Goal: Task Accomplishment & Management: Use online tool/utility

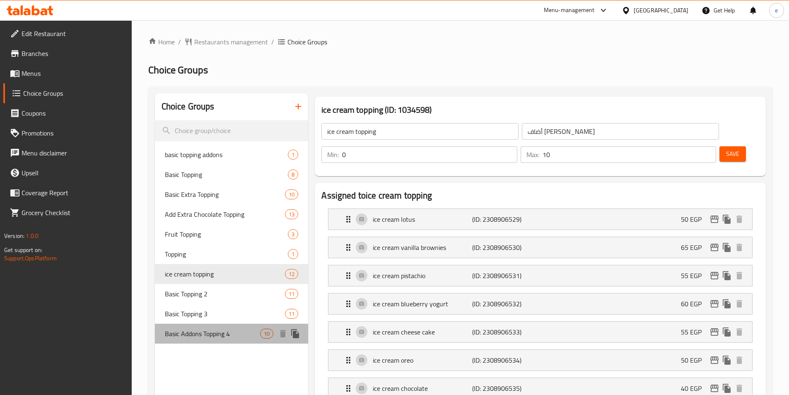
click at [208, 333] on span "Basic Addons Topping 4" at bounding box center [213, 334] width 96 height 10
type input "Basic Addons Topping 4"
type input "اضافات توبينج أساسي 4"
type input "1"
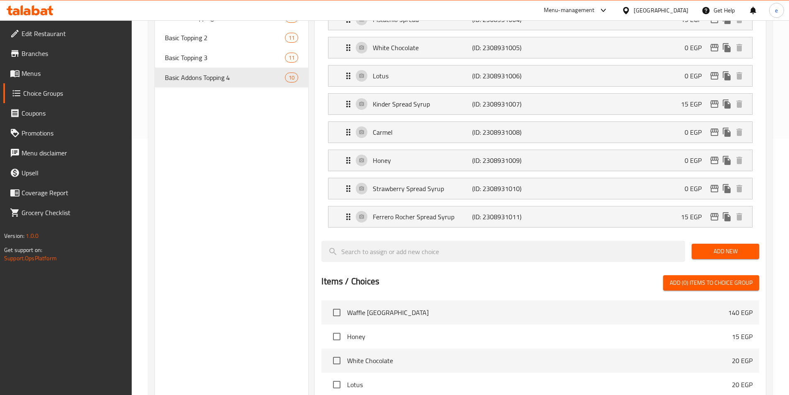
scroll to position [49, 0]
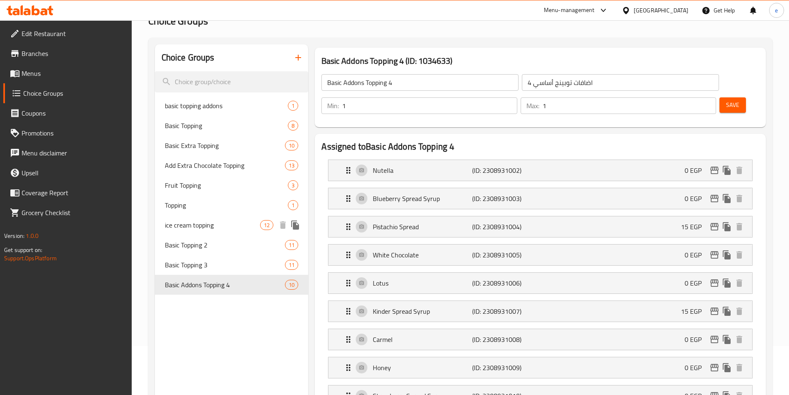
click at [193, 222] on span "ice cream topping" at bounding box center [213, 225] width 96 height 10
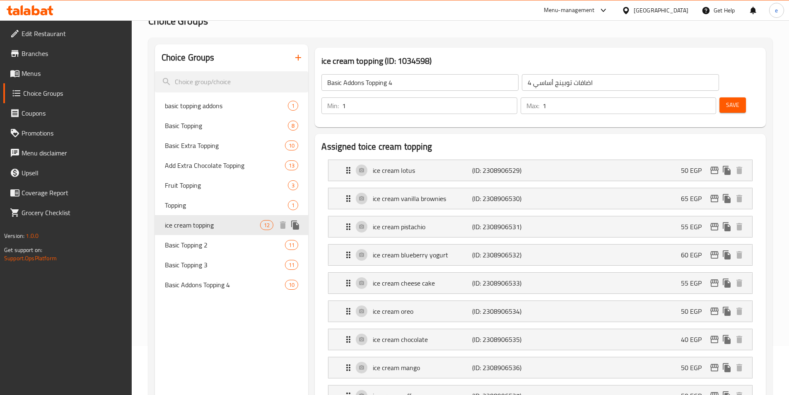
type input "ice cream topping"
type input "أضاف [PERSON_NAME]"
type input "0"
type input "10"
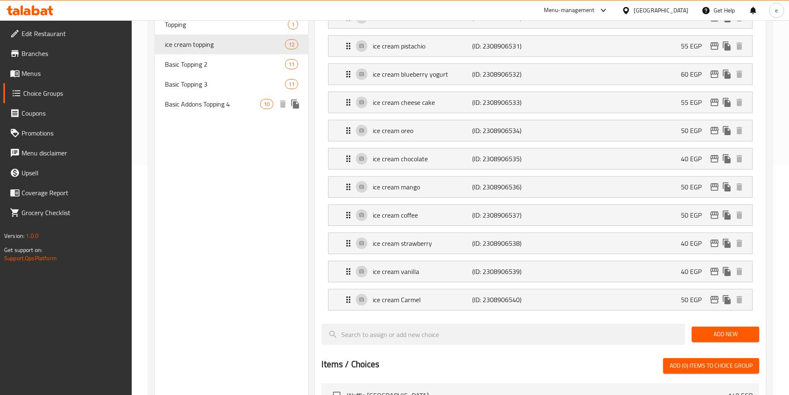
scroll to position [105, 0]
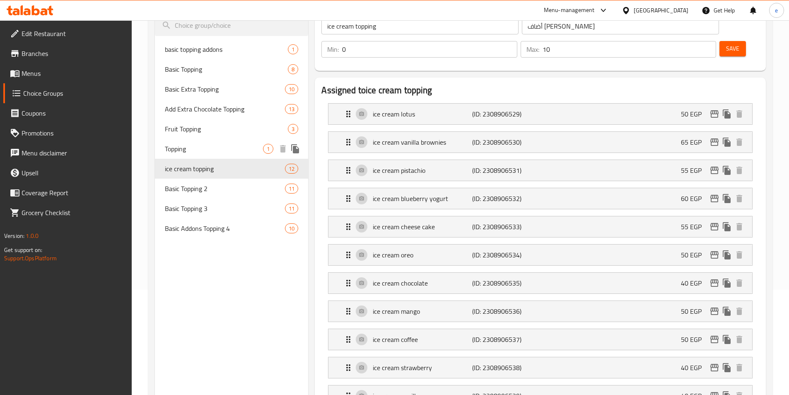
drag, startPoint x: 207, startPoint y: 150, endPoint x: 294, endPoint y: 7, distance: 166.8
click at [207, 150] on span "Topping" at bounding box center [214, 149] width 99 height 10
type input "Topping"
type input "توبينج"
type input "1"
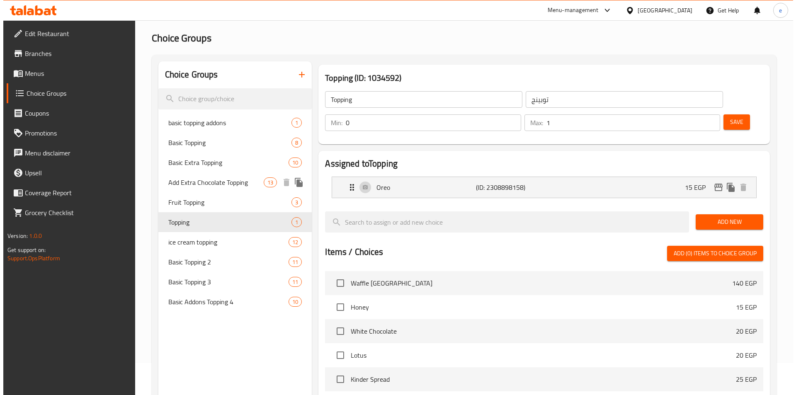
scroll to position [0, 0]
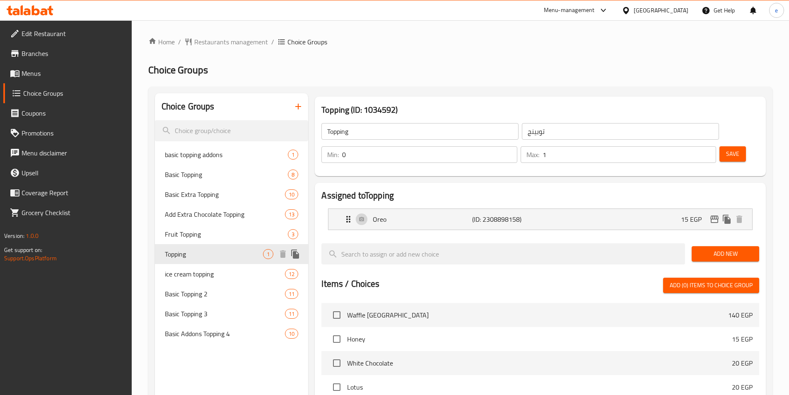
click at [213, 239] on div "Fruit Topping 3" at bounding box center [232, 234] width 154 height 20
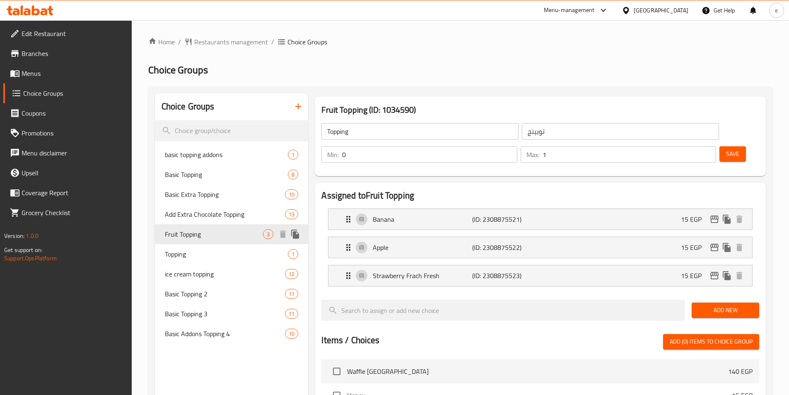
type input "Fruit Topping"
type input "أضاف فاكهه"
type input "3"
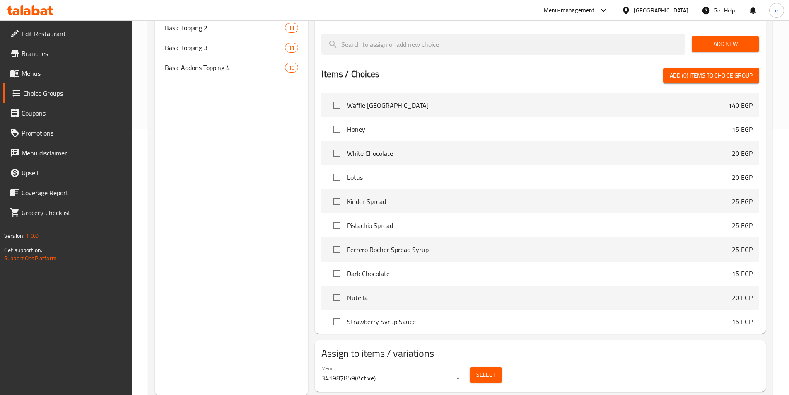
scroll to position [17, 0]
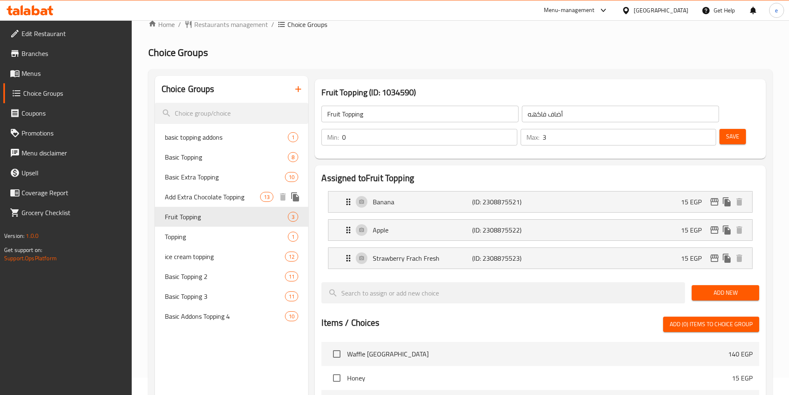
click at [229, 196] on span "Add Extra Chocolate Topping" at bounding box center [213, 197] width 96 height 10
type input "Add Extra Chocolate Topping"
type input "أضافة إكسترا تشوكلات توبينج"
type input "13"
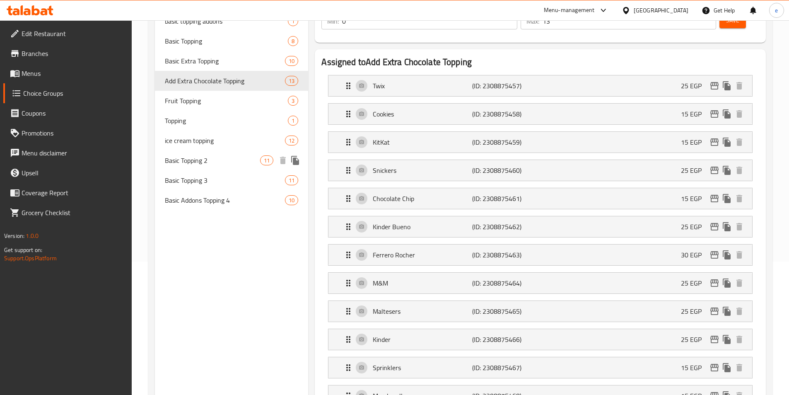
scroll to position [9, 0]
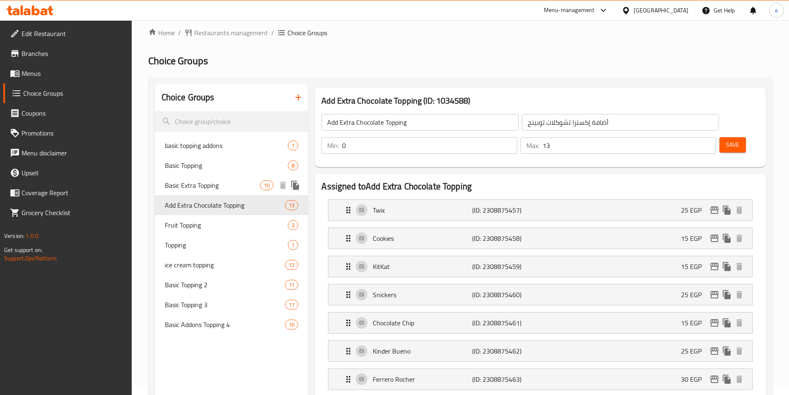
click at [206, 185] on span "Basic Extra Topping" at bounding box center [213, 185] width 96 height 10
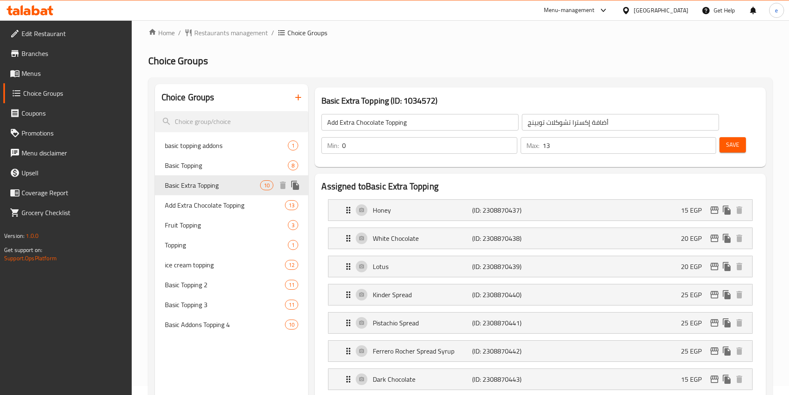
type input "Basic Extra Topping"
type input "اكسترا توبينج أساسي"
type input "1"
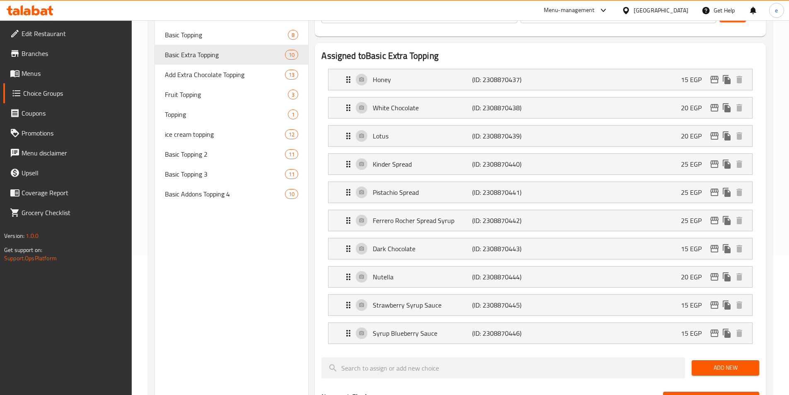
scroll to position [49, 0]
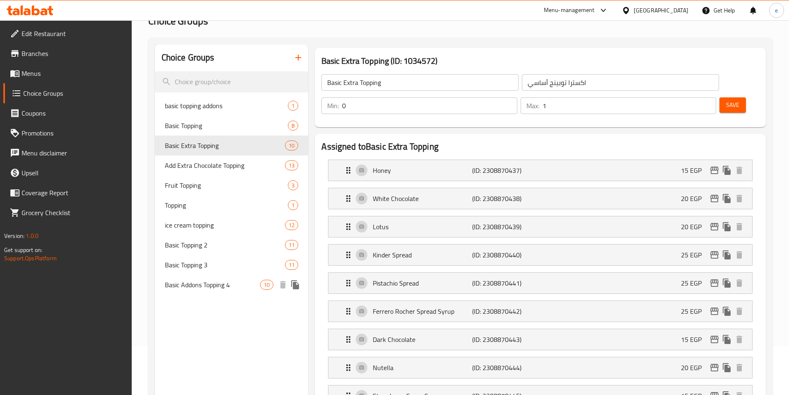
click at [177, 290] on span "Basic Addons Topping 4" at bounding box center [213, 285] width 96 height 10
type input "Basic Addons Topping 4"
type input "اضافات توبينج أساسي 4"
type input "1"
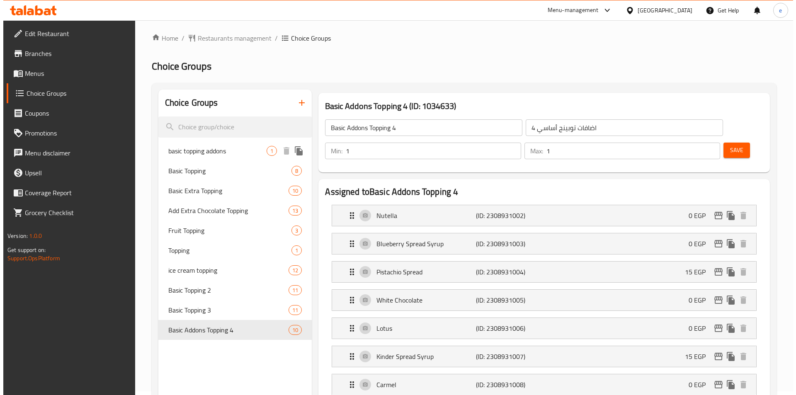
scroll to position [0, 0]
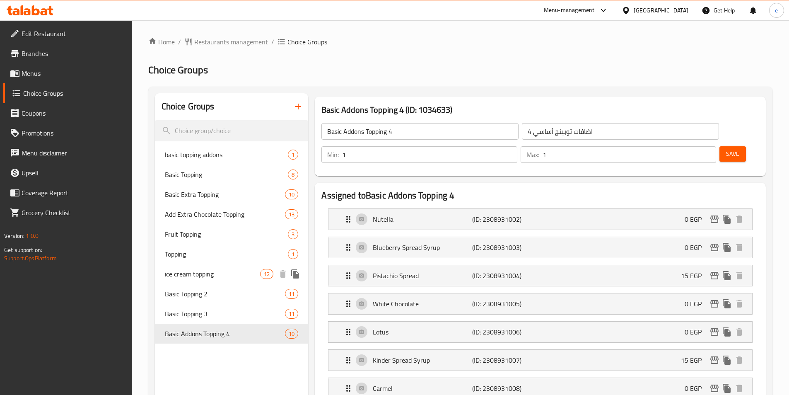
click at [213, 273] on span "ice cream topping" at bounding box center [213, 274] width 96 height 10
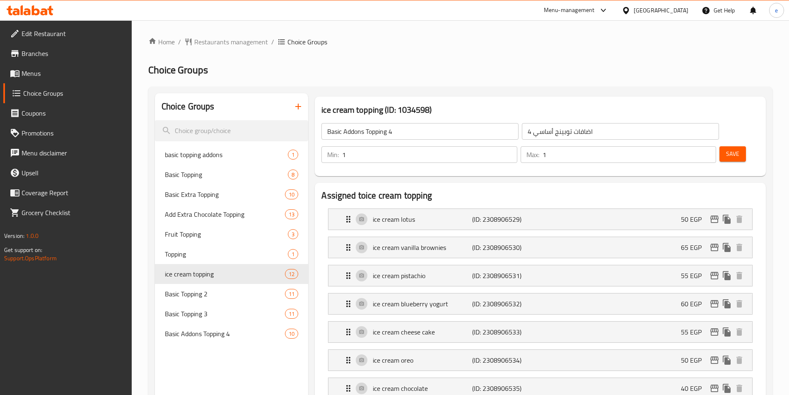
type input "ice cream topping"
type input "أضاف [PERSON_NAME]"
type input "0"
type input "10"
click at [184, 250] on span "Topping" at bounding box center [214, 254] width 99 height 10
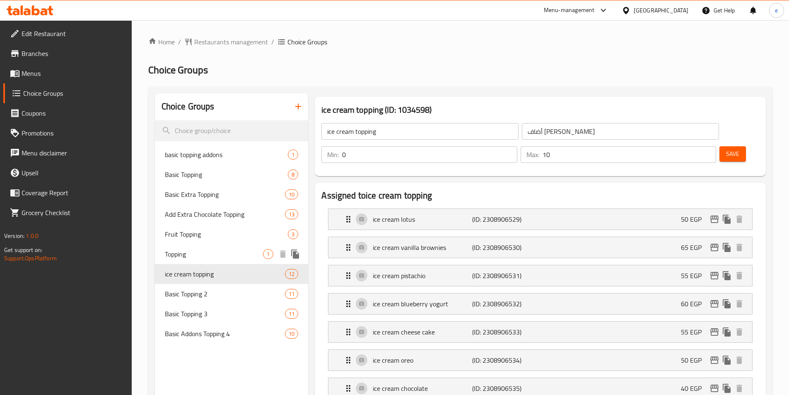
type input "Topping"
type input "توبينج"
type input "1"
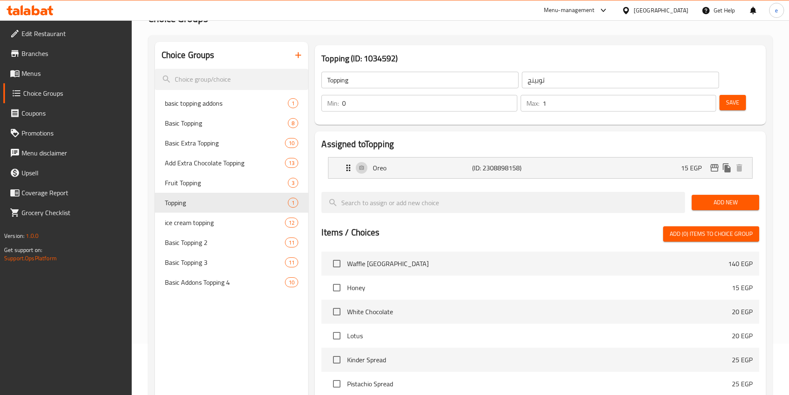
scroll to position [44, 0]
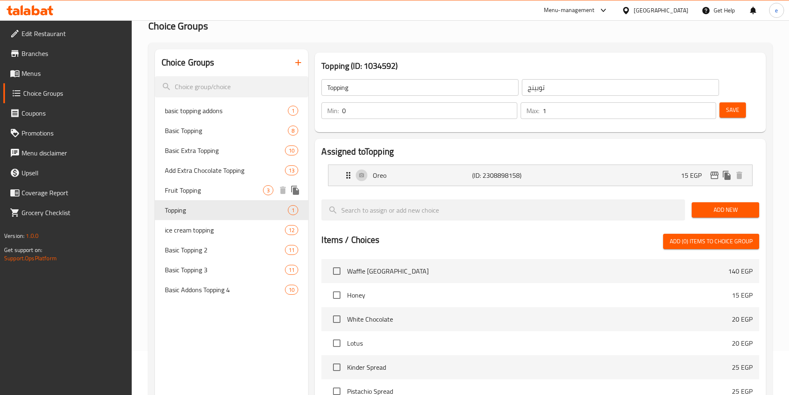
click at [187, 201] on div "Topping 1" at bounding box center [232, 210] width 154 height 20
click at [188, 196] on div "Fruit Topping 3" at bounding box center [232, 190] width 154 height 20
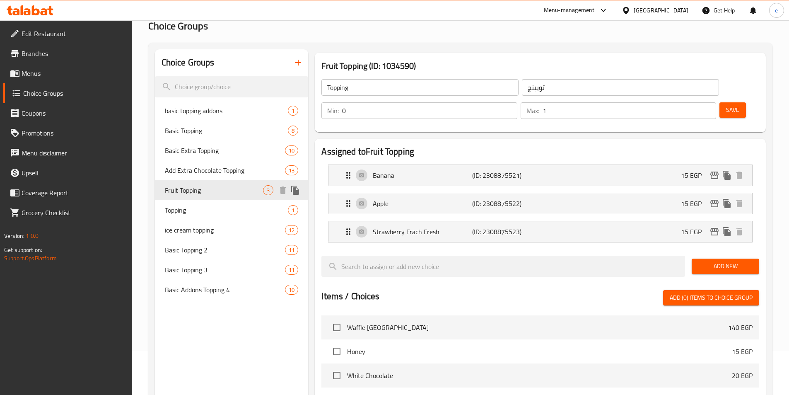
type input "Fruit Topping"
type input "أضاف فاكهه"
type input "3"
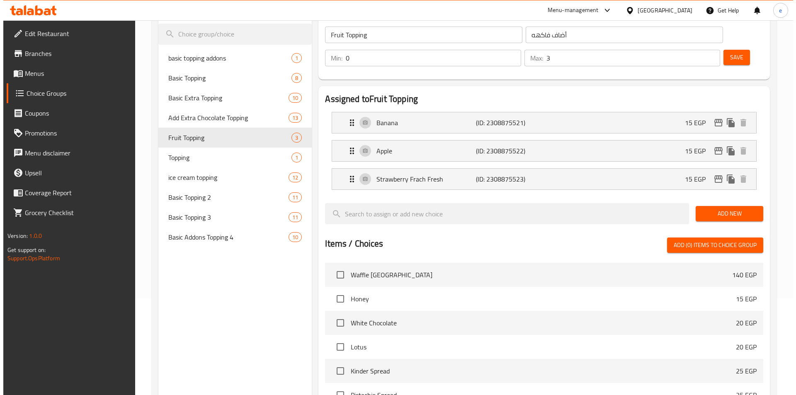
scroll to position [0, 0]
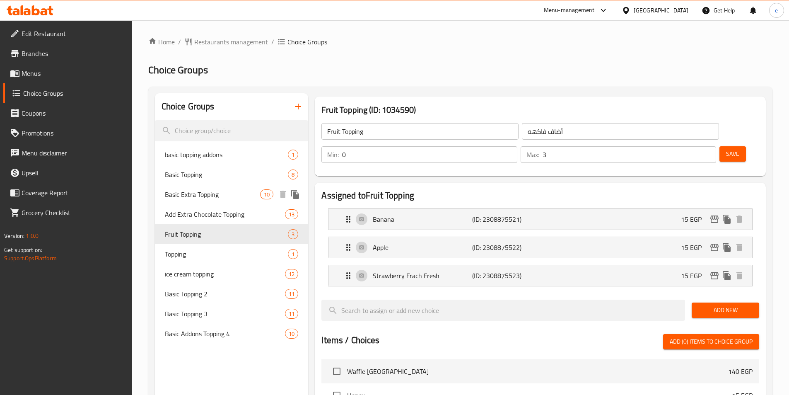
click at [200, 195] on span "Basic Extra Topping" at bounding box center [213, 194] width 96 height 10
type input "Basic Extra Topping"
type input "اكسترا توبينج أساسي"
type input "1"
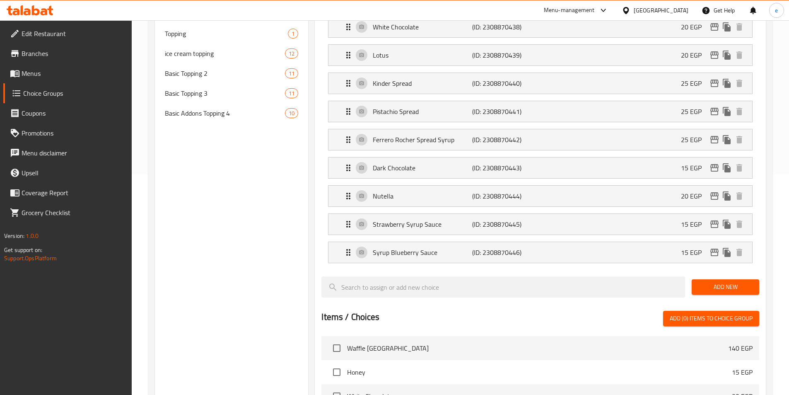
scroll to position [132, 0]
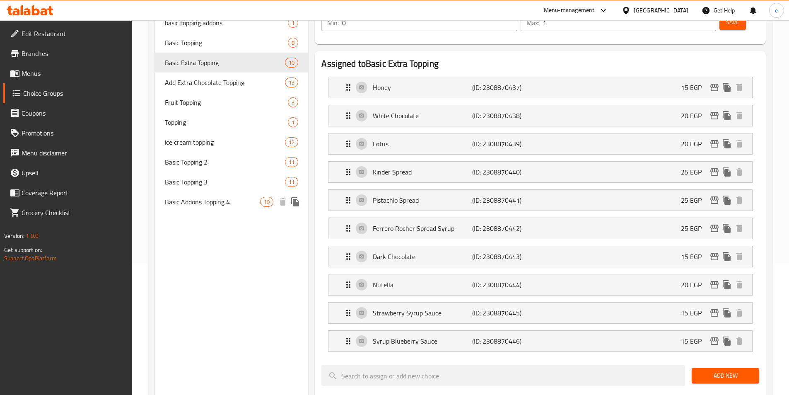
click at [224, 203] on span "Basic Addons Topping 4" at bounding box center [213, 202] width 96 height 10
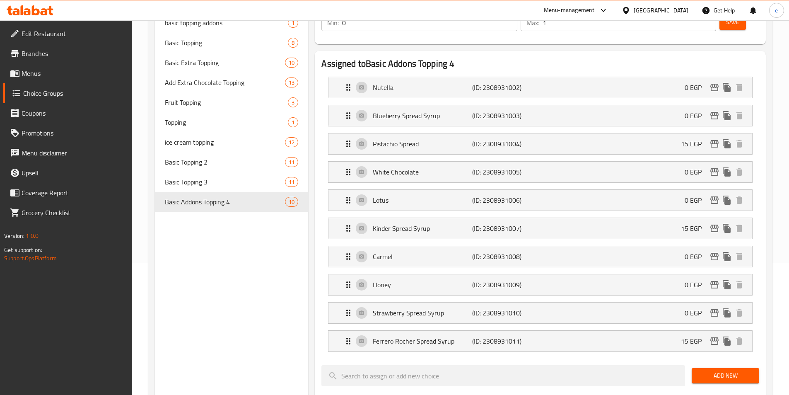
type input "Basic Addons Topping 4"
type input "اضافات توبينج أساسي 4"
type input "1"
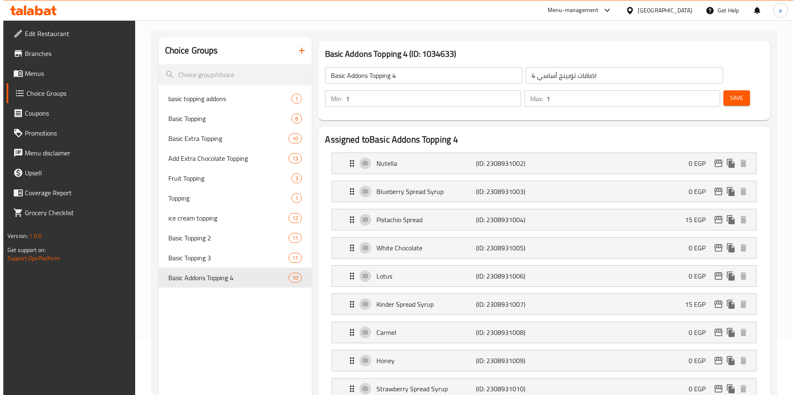
scroll to position [0, 0]
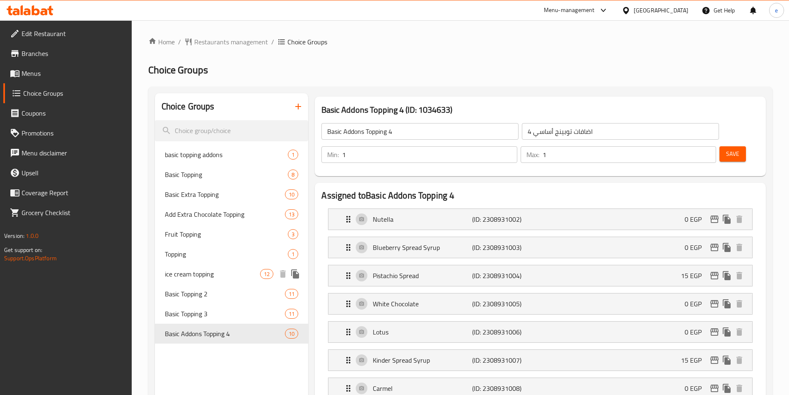
click at [184, 271] on span "ice cream topping" at bounding box center [213, 274] width 96 height 10
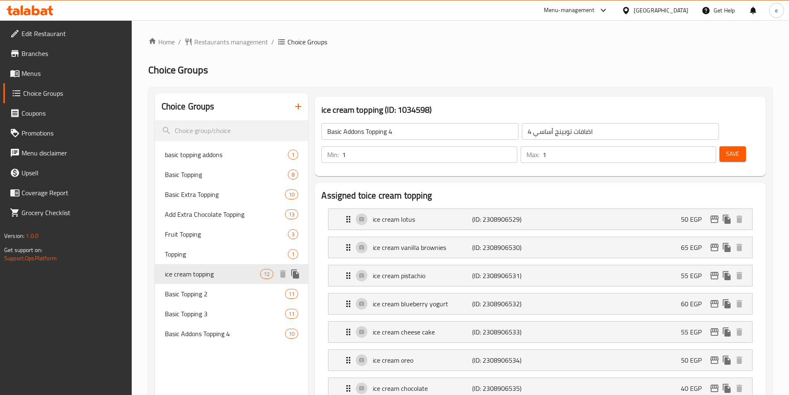
type input "ice cream topping"
type input "أضاف [PERSON_NAME]"
type input "0"
type input "10"
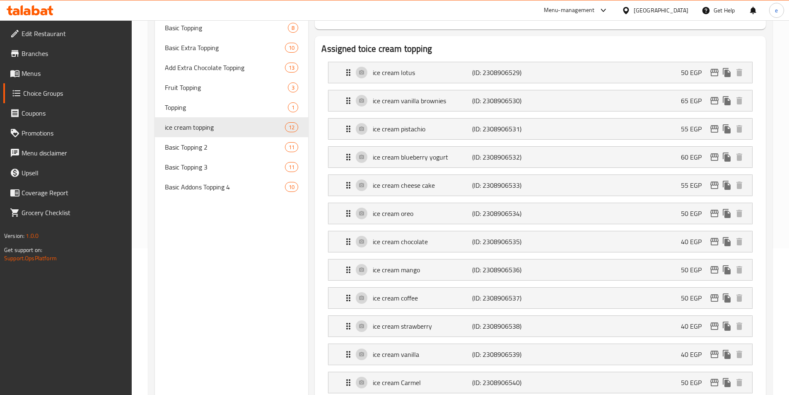
scroll to position [22, 0]
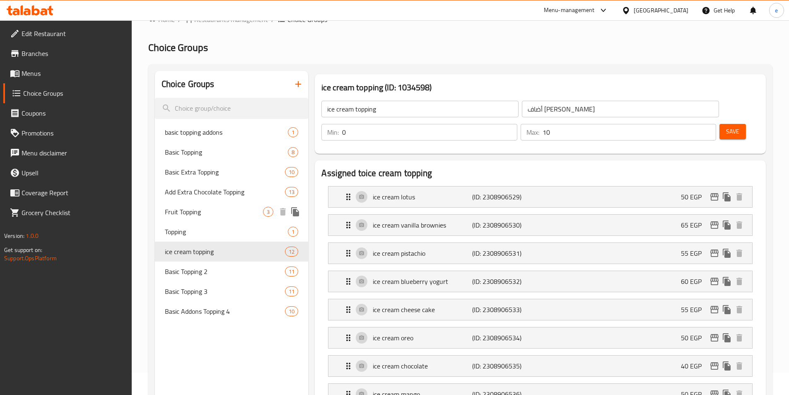
click at [227, 212] on span "Fruit Topping" at bounding box center [214, 212] width 99 height 10
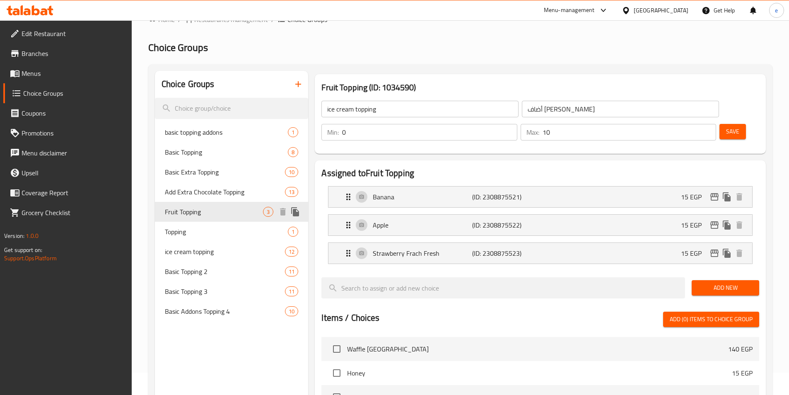
type input "Fruit Topping"
type input "أضاف فاكهه"
type input "3"
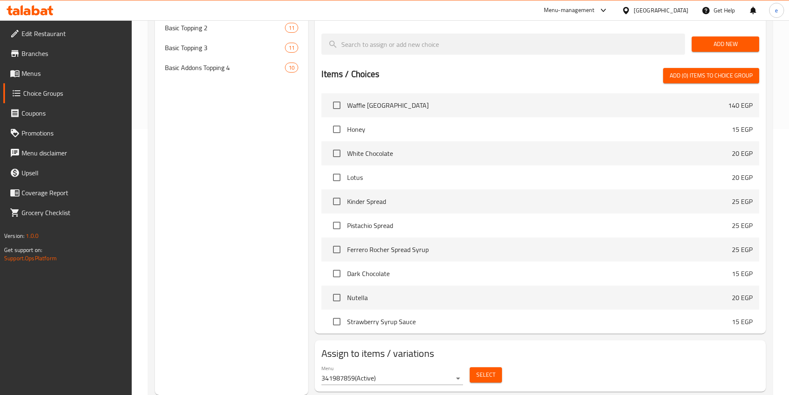
scroll to position [59, 0]
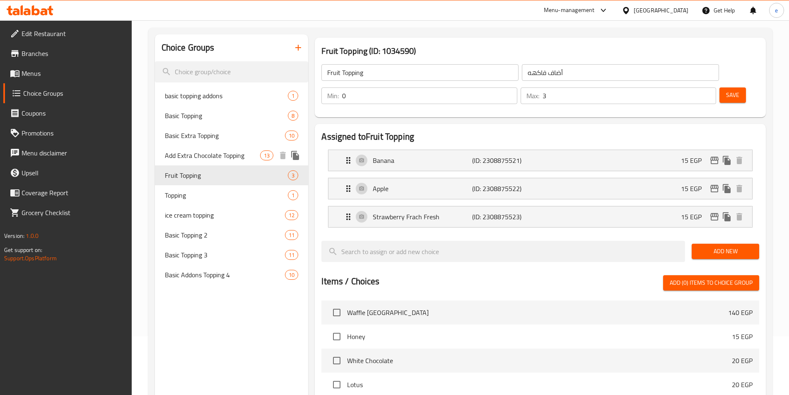
click at [220, 152] on span "Add Extra Chocolate Topping" at bounding box center [213, 155] width 96 height 10
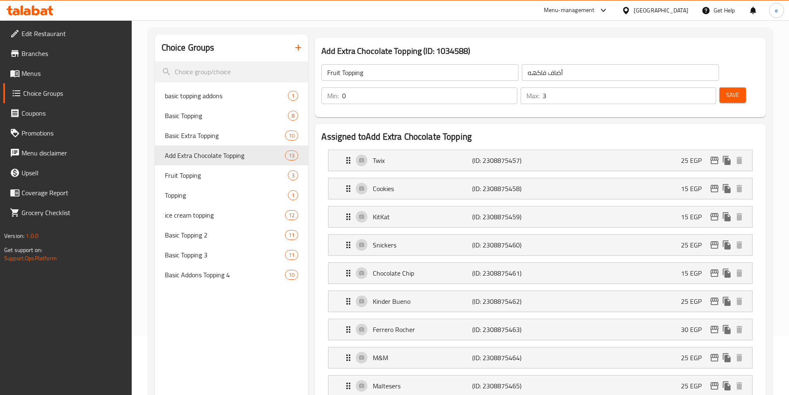
type input "Add Extra Chocolate Topping"
type input "أضافة إكسترا تشوكلات توبينج"
type input "13"
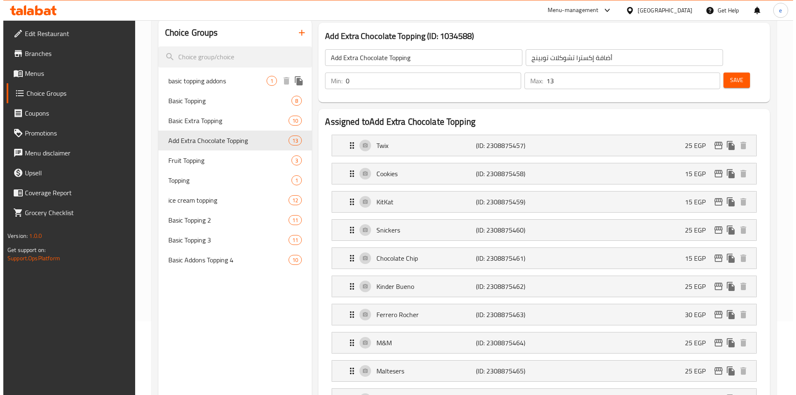
scroll to position [0, 0]
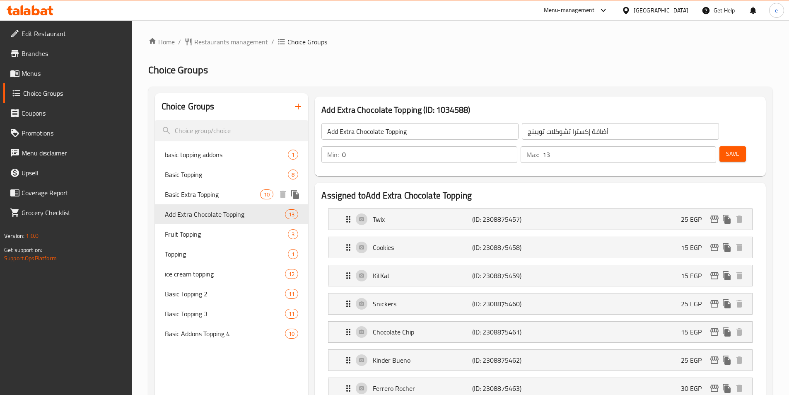
click at [195, 191] on span "Basic Extra Topping" at bounding box center [213, 194] width 96 height 10
type input "Basic Extra Topping"
type input "اكسترا توبينج أساسي"
type input "1"
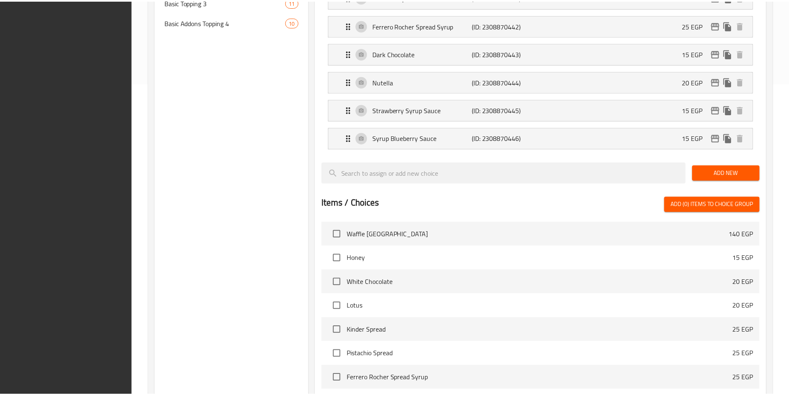
scroll to position [463, 0]
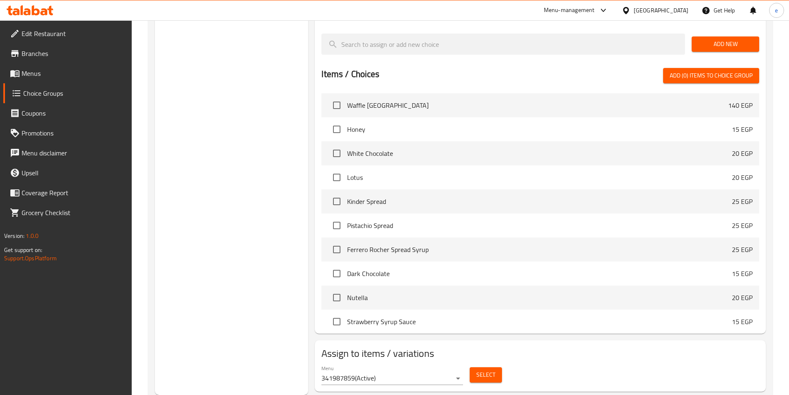
drag, startPoint x: 257, startPoint y: 119, endPoint x: 263, endPoint y: 20, distance: 99.2
click at [257, 119] on div "Choice Groups basic topping addons 1 Basic Topping 8 Basic Extra Topping 10 Add…" at bounding box center [232, 12] width 154 height 765
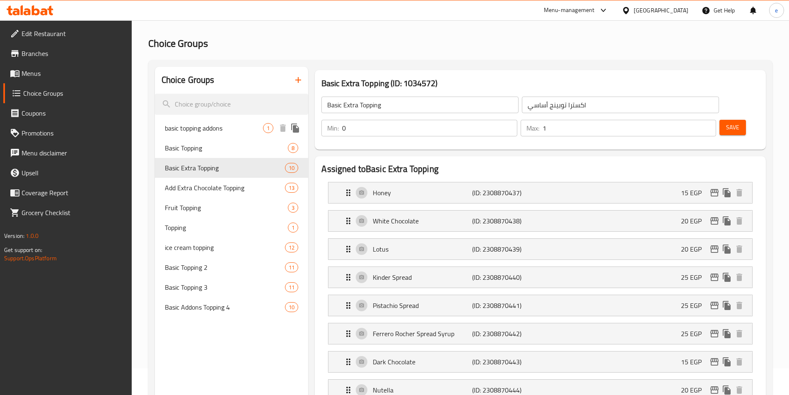
scroll to position [7, 0]
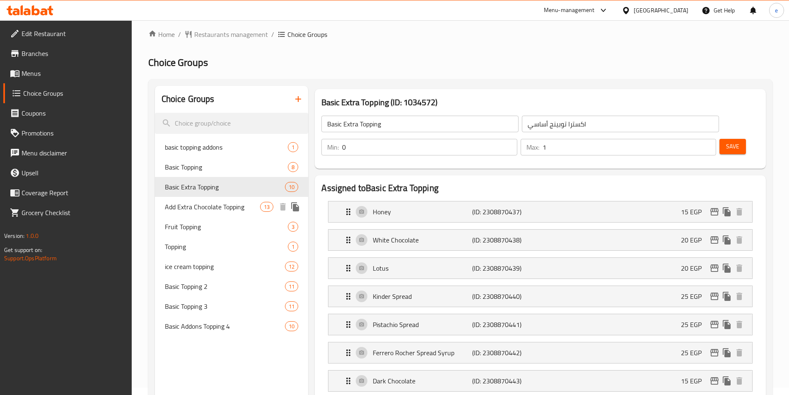
click at [199, 212] on span "Add Extra Chocolate Topping" at bounding box center [213, 207] width 96 height 10
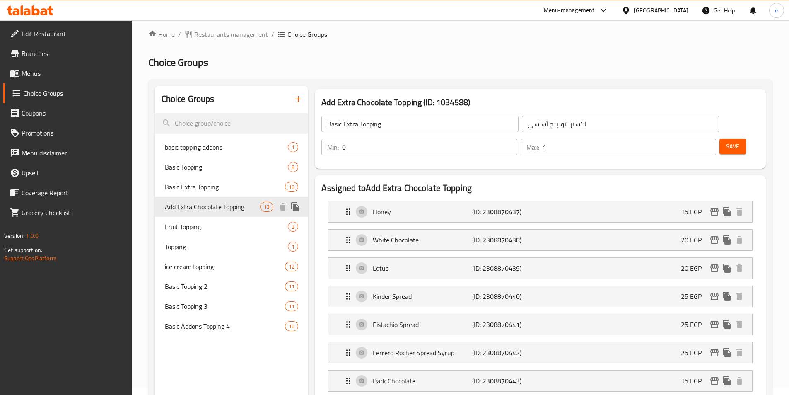
type input "Add Extra Chocolate Topping"
type input "أضافة إكسترا تشوكلات توبينج"
type input "13"
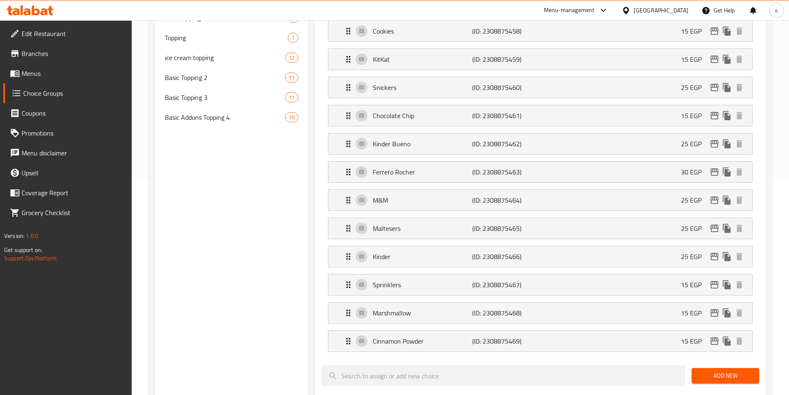
scroll to position [51, 0]
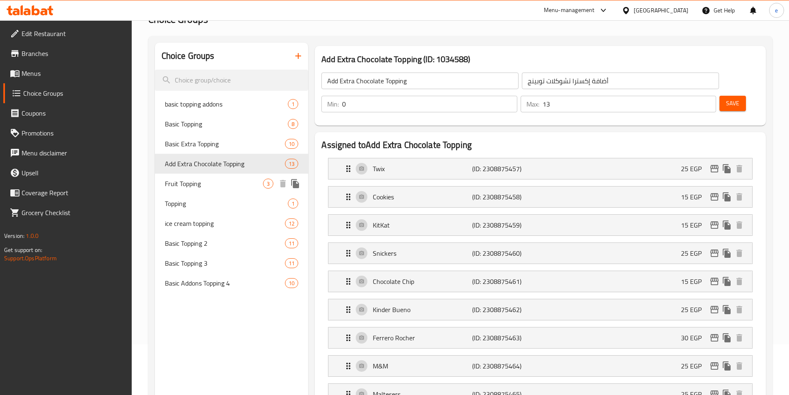
click at [215, 187] on span "Fruit Topping" at bounding box center [214, 184] width 99 height 10
type input "Fruit Topping"
type input "أضاف فاكهه"
type input "3"
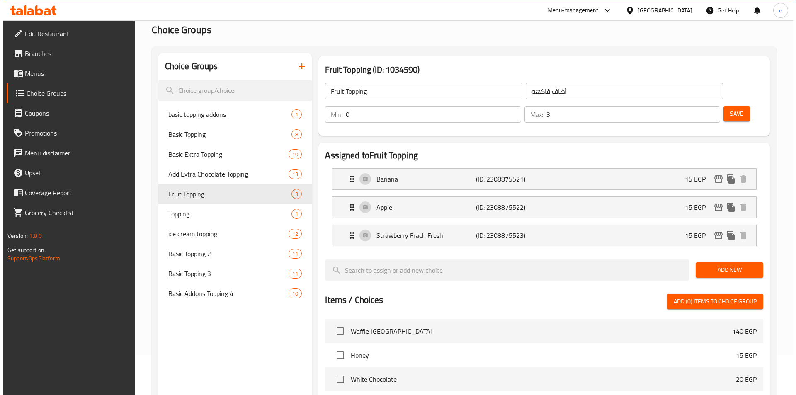
scroll to position [0, 0]
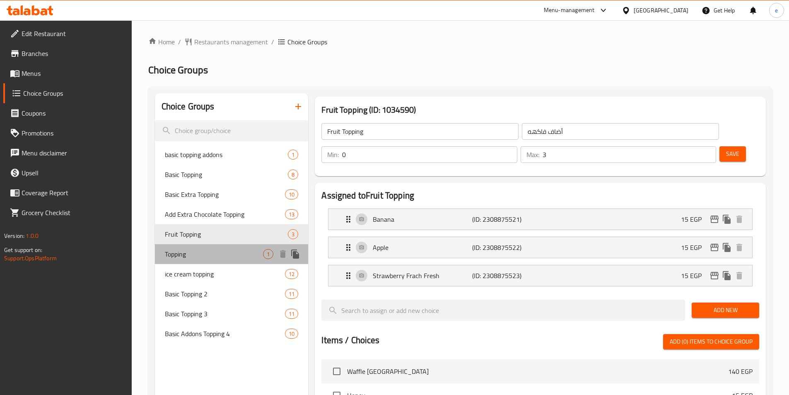
click at [212, 246] on div "Topping 1" at bounding box center [232, 254] width 154 height 20
type input "Topping"
type input "توبينج"
type input "1"
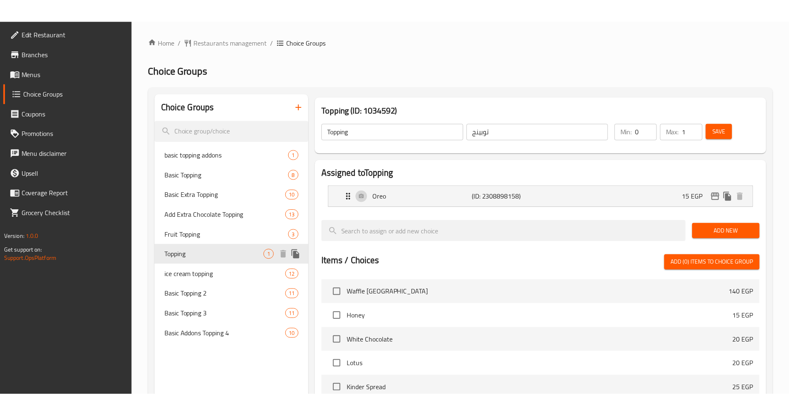
scroll to position [210, 0]
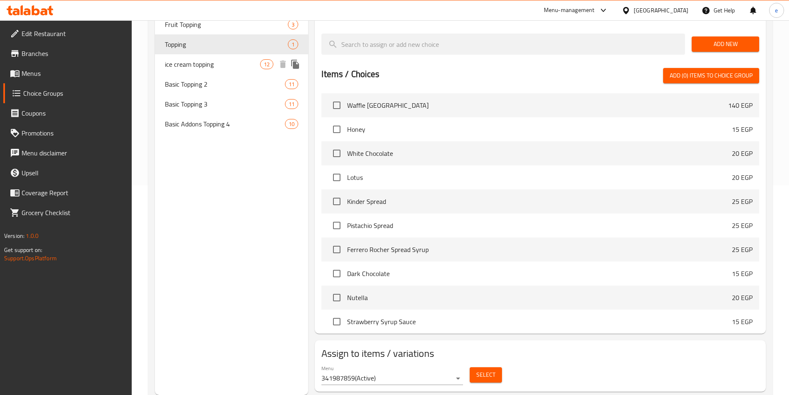
drag, startPoint x: 215, startPoint y: 65, endPoint x: 220, endPoint y: 182, distance: 117.4
click at [215, 65] on span "ice cream topping" at bounding box center [213, 64] width 96 height 10
type input "ice cream topping"
type input "أضاف [PERSON_NAME]"
type input "10"
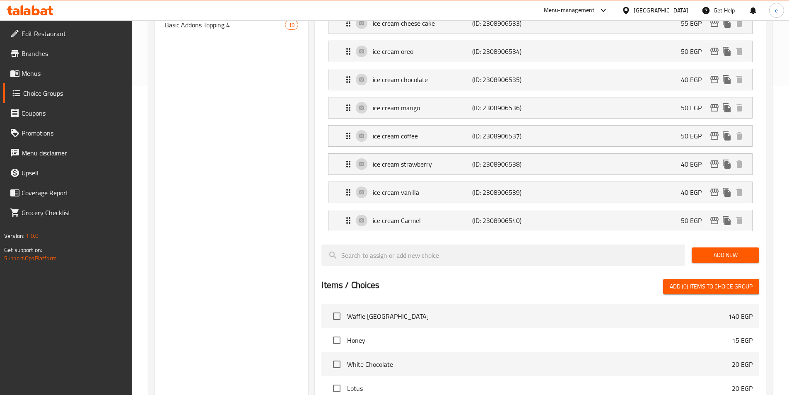
scroll to position [230, 0]
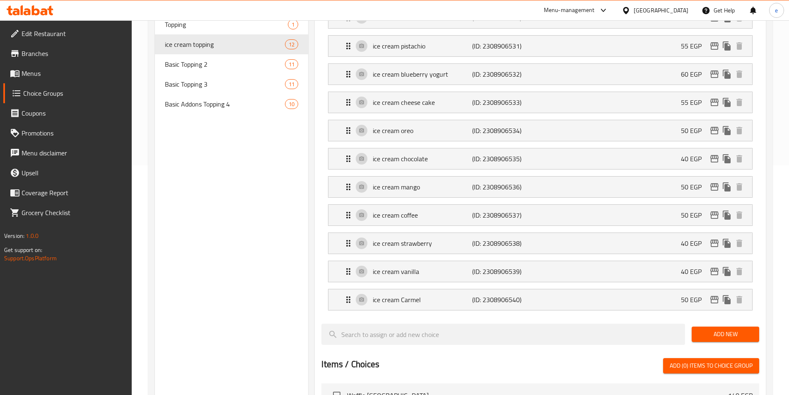
drag, startPoint x: 209, startPoint y: 113, endPoint x: 212, endPoint y: 109, distance: 4.7
click at [210, 112] on div "Basic Addons Topping 4 10" at bounding box center [232, 104] width 154 height 20
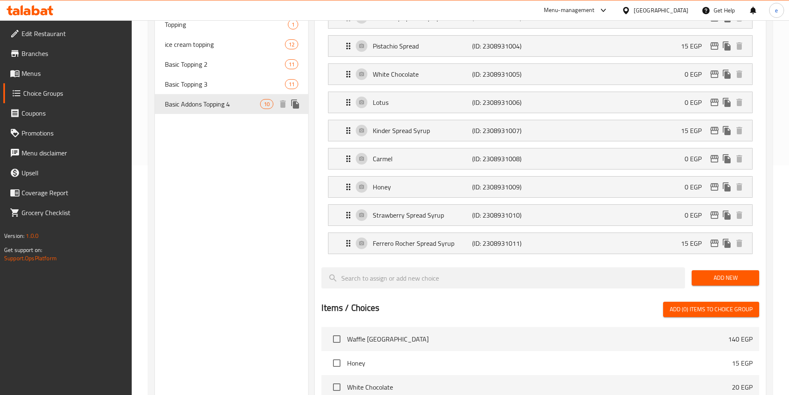
type input "Basic Addons Topping 4"
type input "اضافات توبينج أساسي 4"
type input "1"
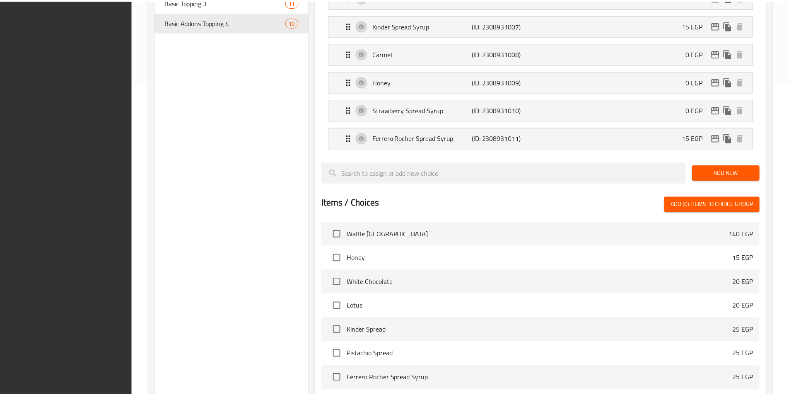
scroll to position [463, 0]
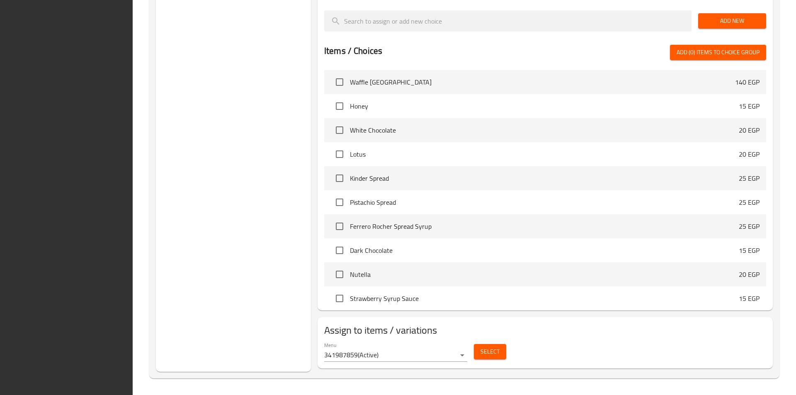
click at [267, 230] on div "Choice Groups basic topping addons 1 Basic Topping 8 Basic Extra Topping 10 Add…" at bounding box center [233, 1] width 155 height 742
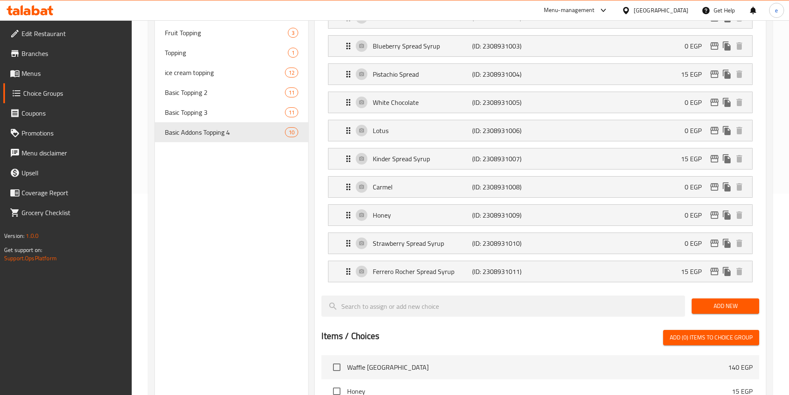
scroll to position [7, 0]
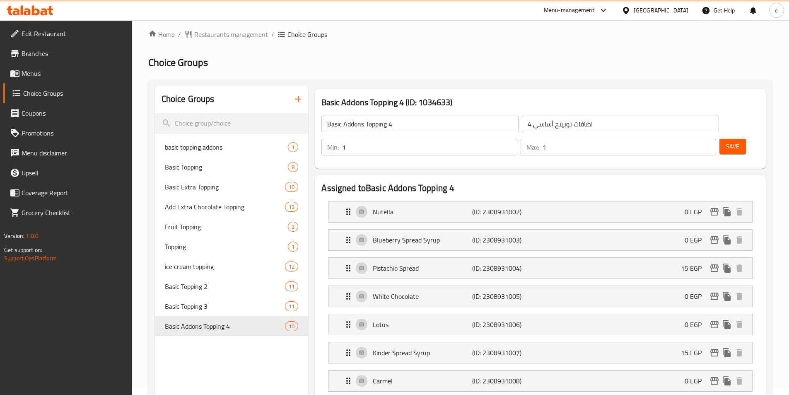
click at [385, 16] on div "Menu-management [GEOGRAPHIC_DATA] Get Help e" at bounding box center [394, 10] width 789 height 20
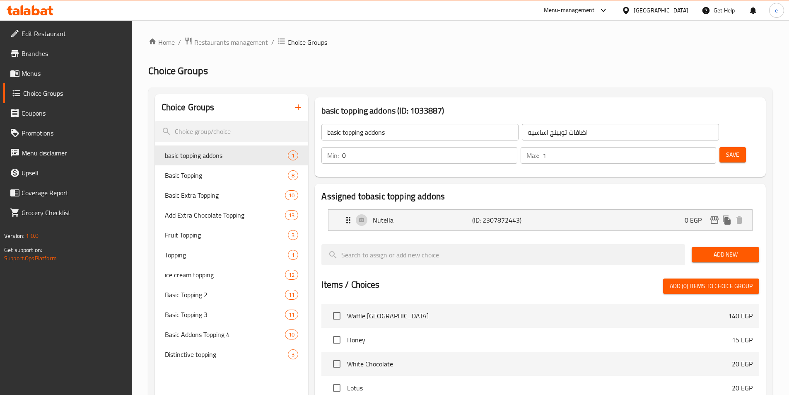
click at [220, 358] on div at bounding box center [394, 197] width 789 height 395
click at [225, 355] on span "Distinctive topping" at bounding box center [214, 354] width 99 height 10
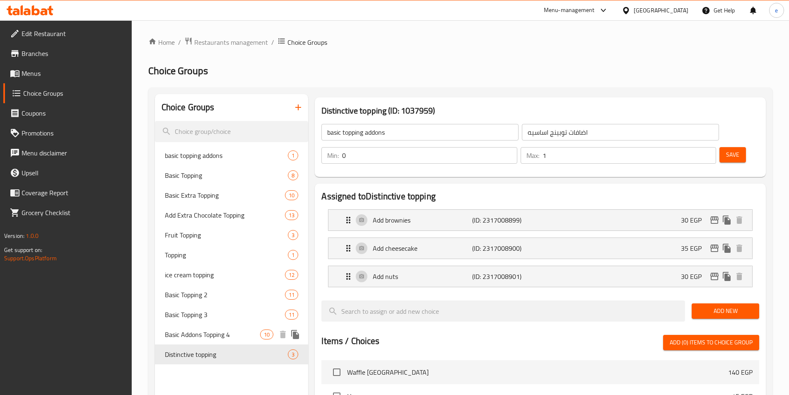
type input "Distinctive topping"
type input "اضافات متميزة"
type input "3"
click at [510, 51] on div "Home / Restaurants management / Choice Groups Choice Groups Choice Groups basic…" at bounding box center [460, 352] width 624 height 631
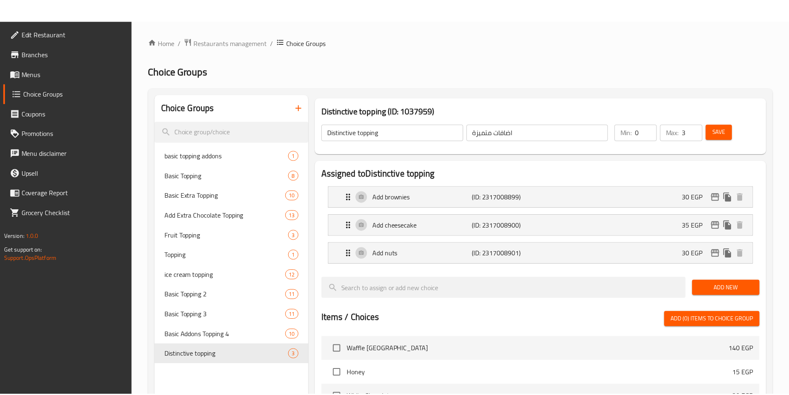
scroll to position [267, 0]
